Goal: Information Seeking & Learning: Learn about a topic

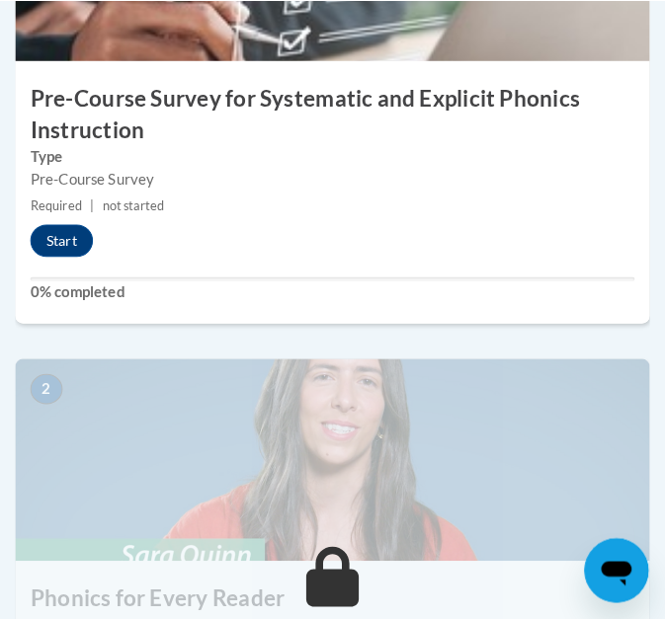
scroll to position [910, 0]
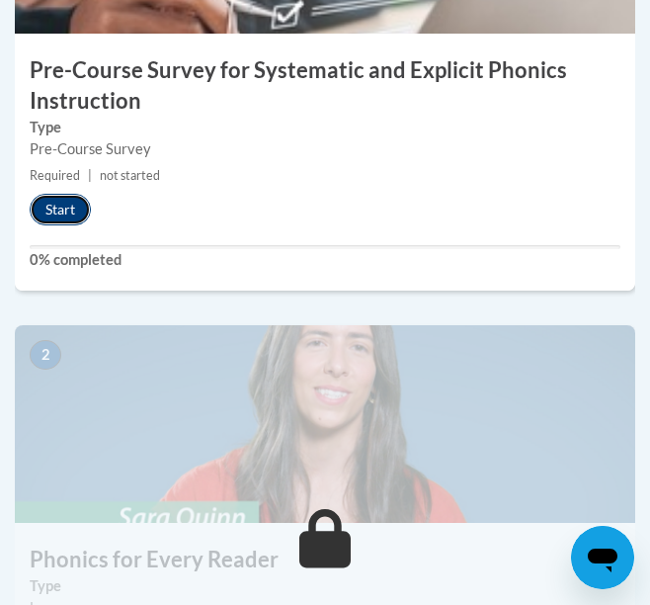
click at [71, 209] on button "Start" at bounding box center [60, 210] width 61 height 32
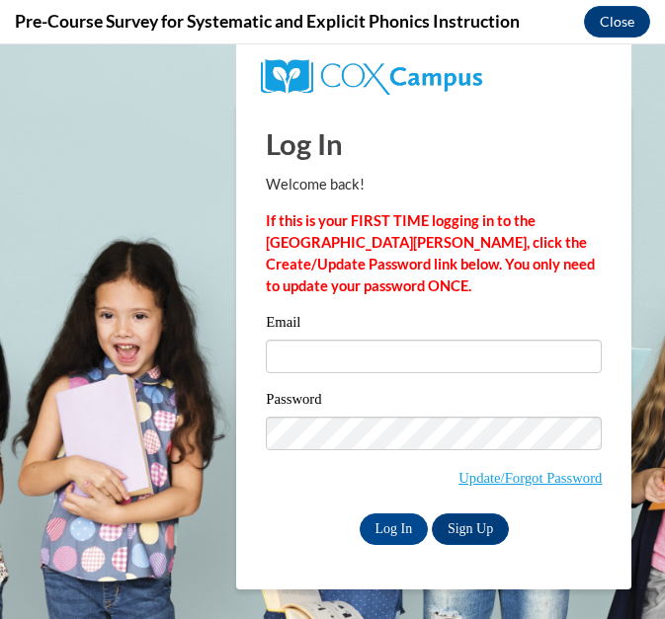
scroll to position [0, 0]
click at [409, 337] on div "Email" at bounding box center [434, 349] width 336 height 77
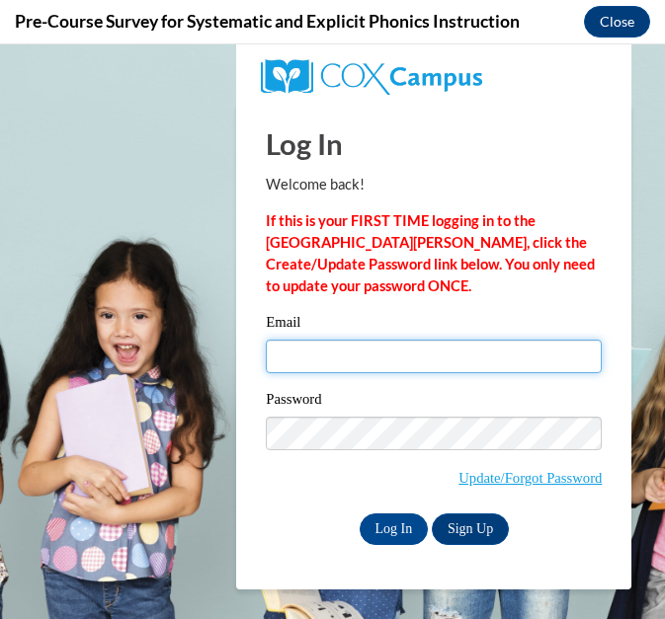
click at [416, 352] on input "Email" at bounding box center [434, 357] width 336 height 34
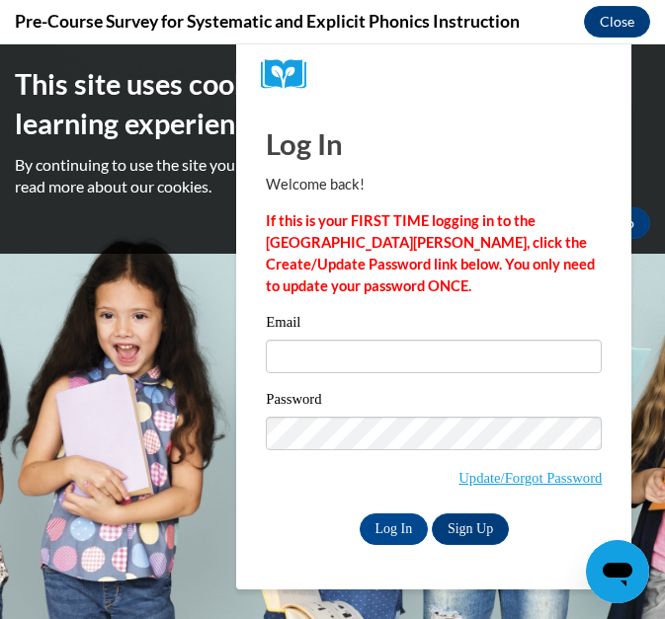
click at [649, 159] on div "This site uses cookies to help improve your learning experience. By continuing …" at bounding box center [332, 151] width 665 height 175
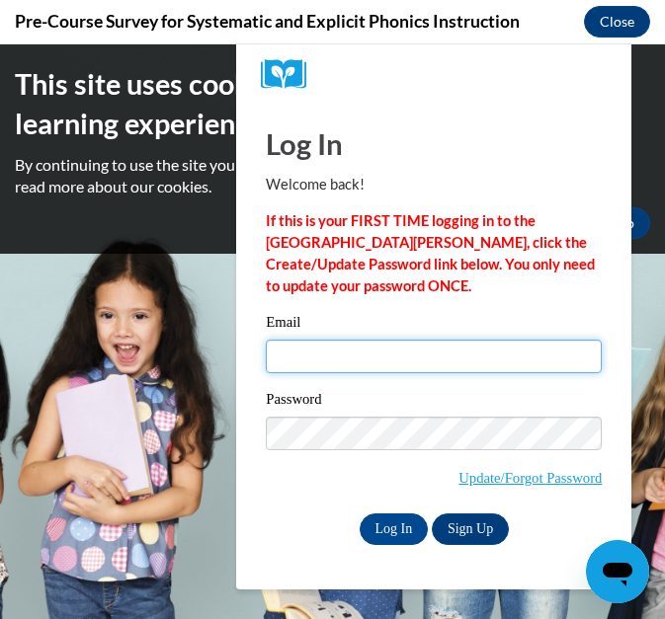
click at [463, 355] on input "Email" at bounding box center [434, 357] width 336 height 34
type input "nfleming2@student.clayton.edu"
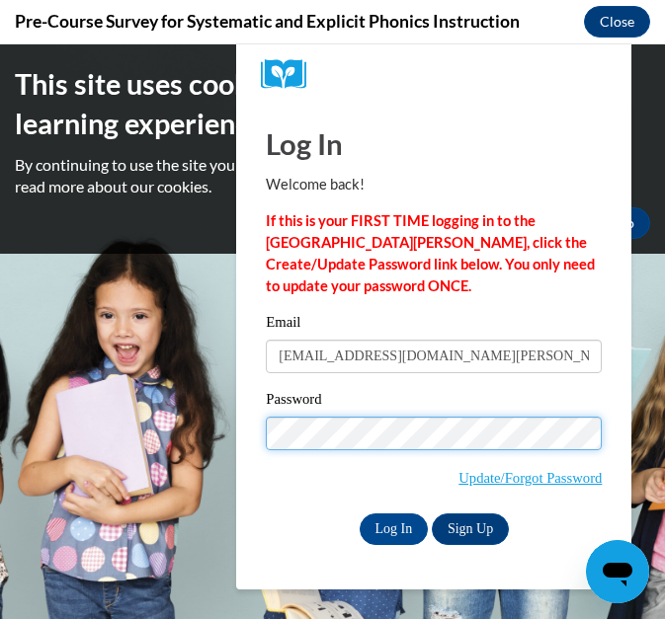
click at [360, 514] on input "Log In" at bounding box center [394, 530] width 69 height 32
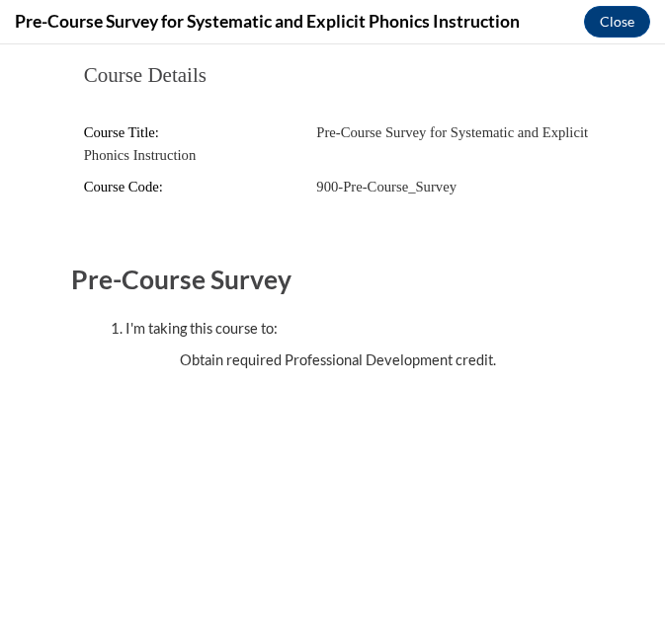
scroll to position [20, 0]
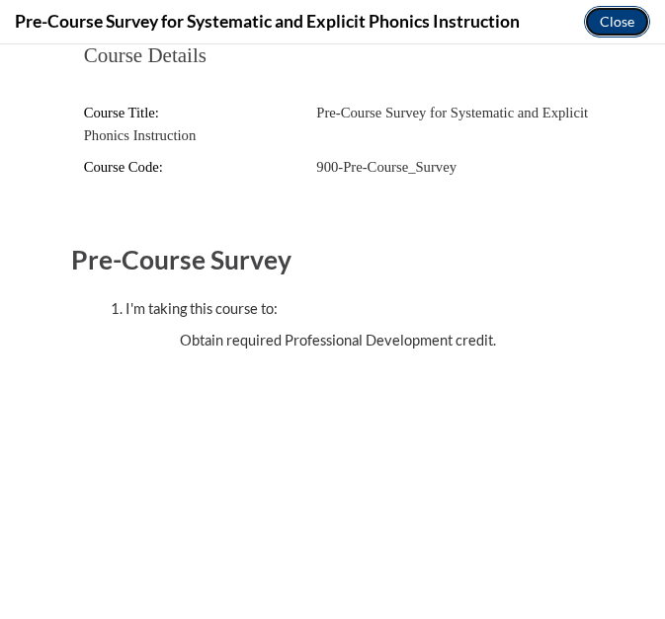
click at [594, 27] on button "Close" at bounding box center [617, 22] width 66 height 32
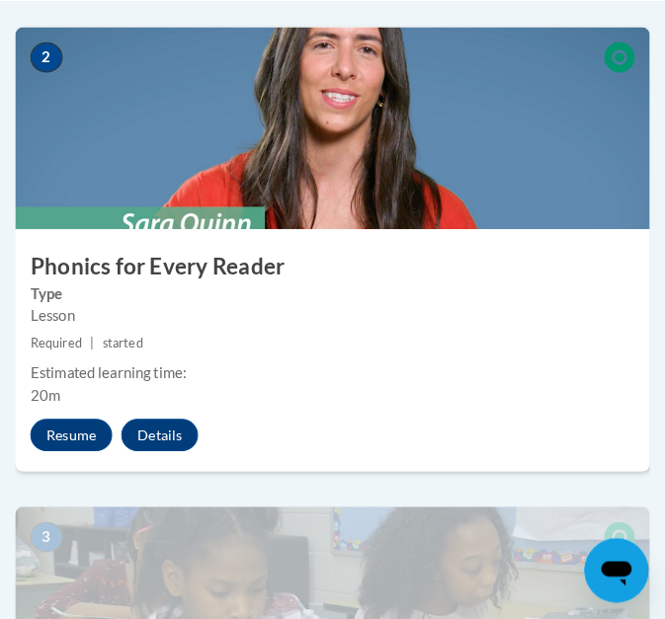
scroll to position [1217, 0]
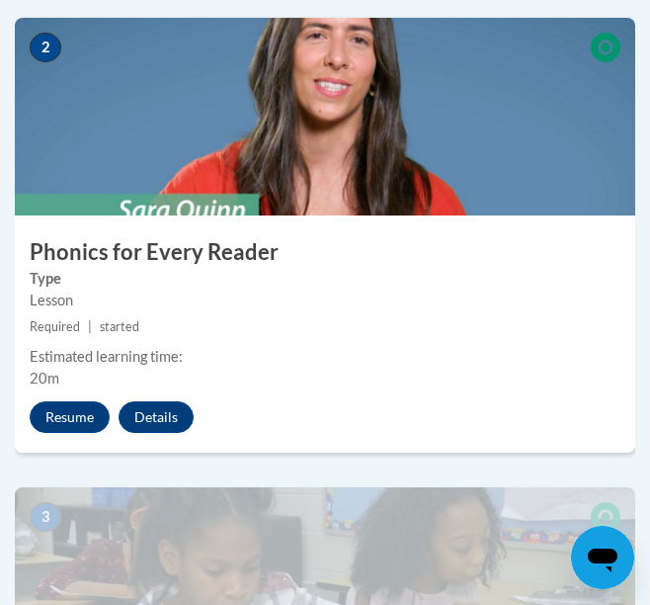
click at [181, 184] on img at bounding box center [325, 117] width 620 height 198
click at [60, 420] on button "Resume" at bounding box center [70, 417] width 80 height 32
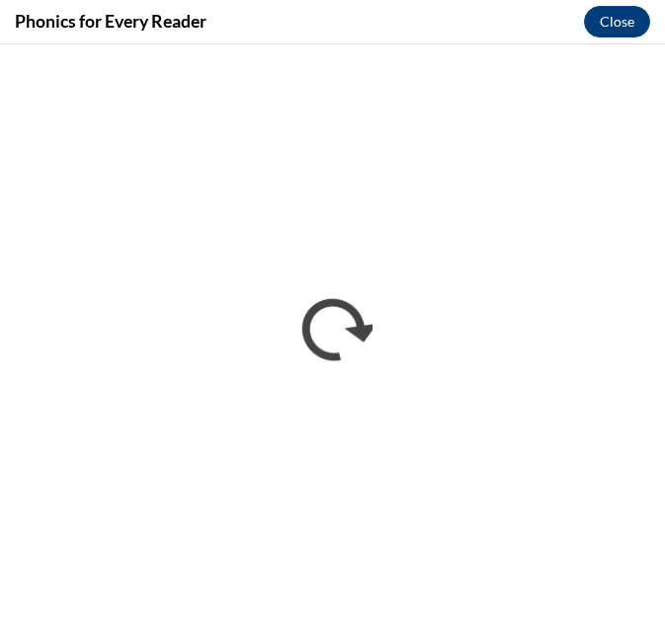
scroll to position [0, 0]
